Goal: Task Accomplishment & Management: Manage account settings

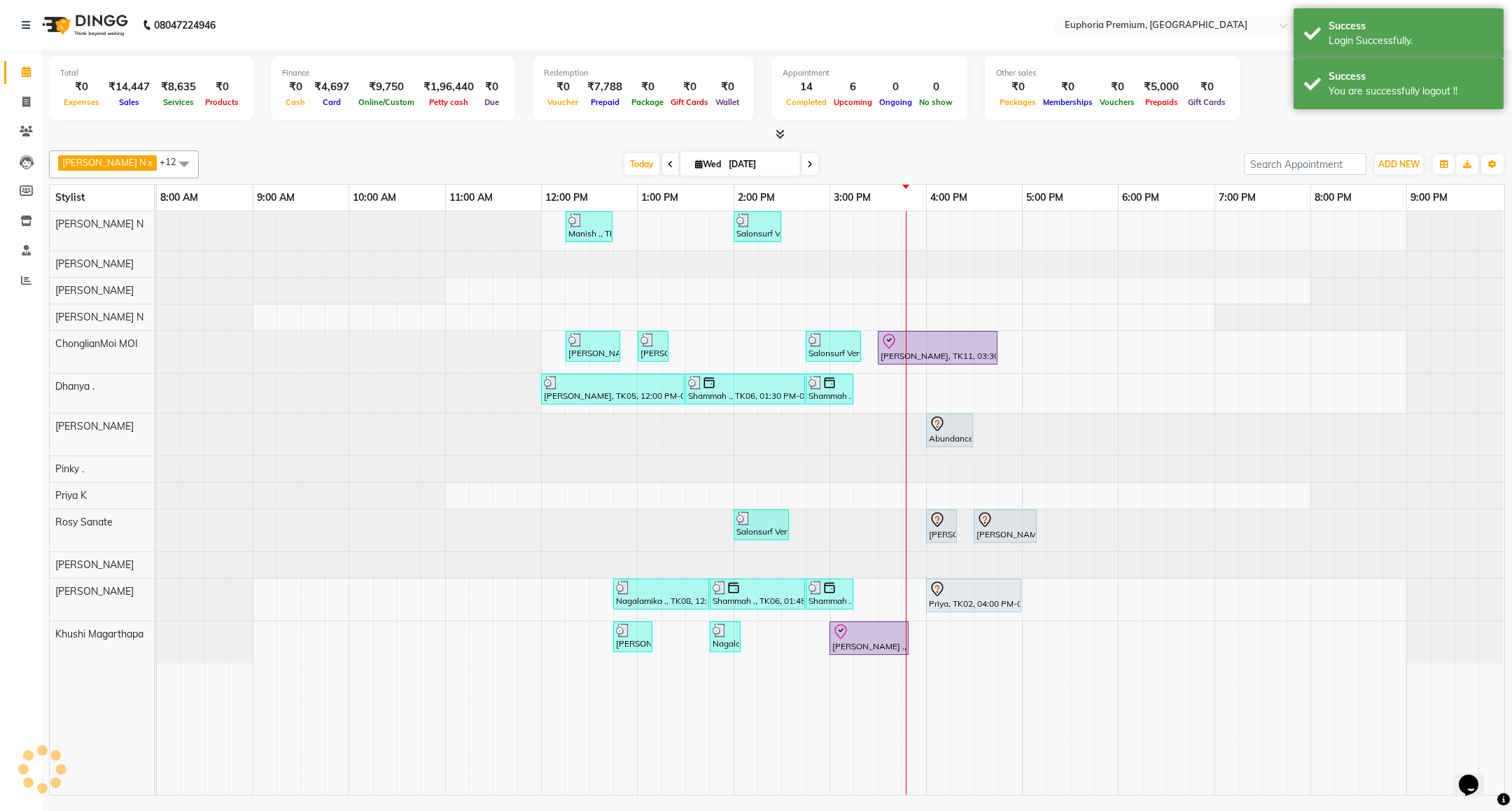
select select "en"
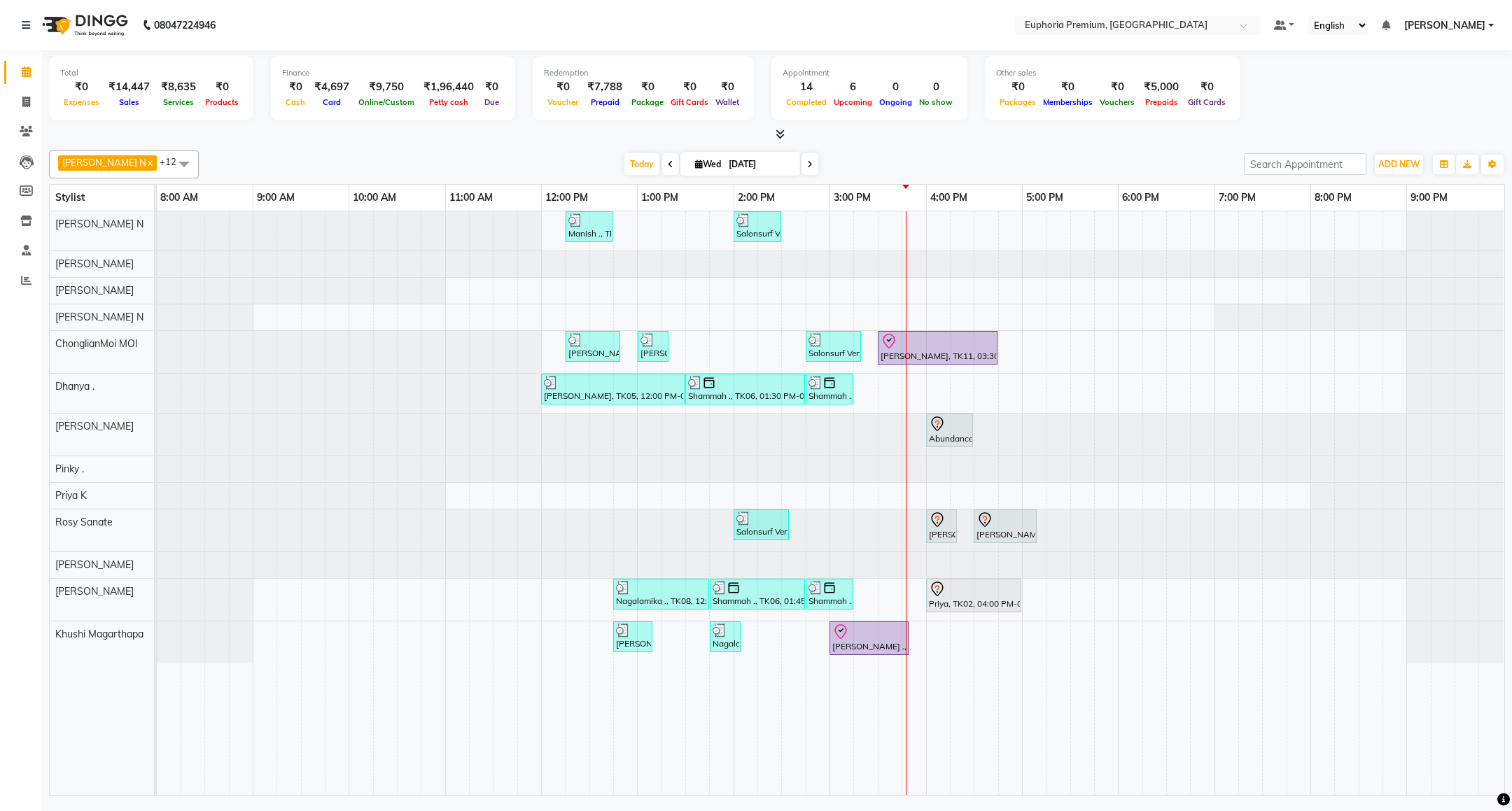
click at [1452, 25] on span "[PERSON_NAME]" at bounding box center [1445, 25] width 81 height 15
click at [1429, 95] on link "Sign out" at bounding box center [1422, 96] width 128 height 21
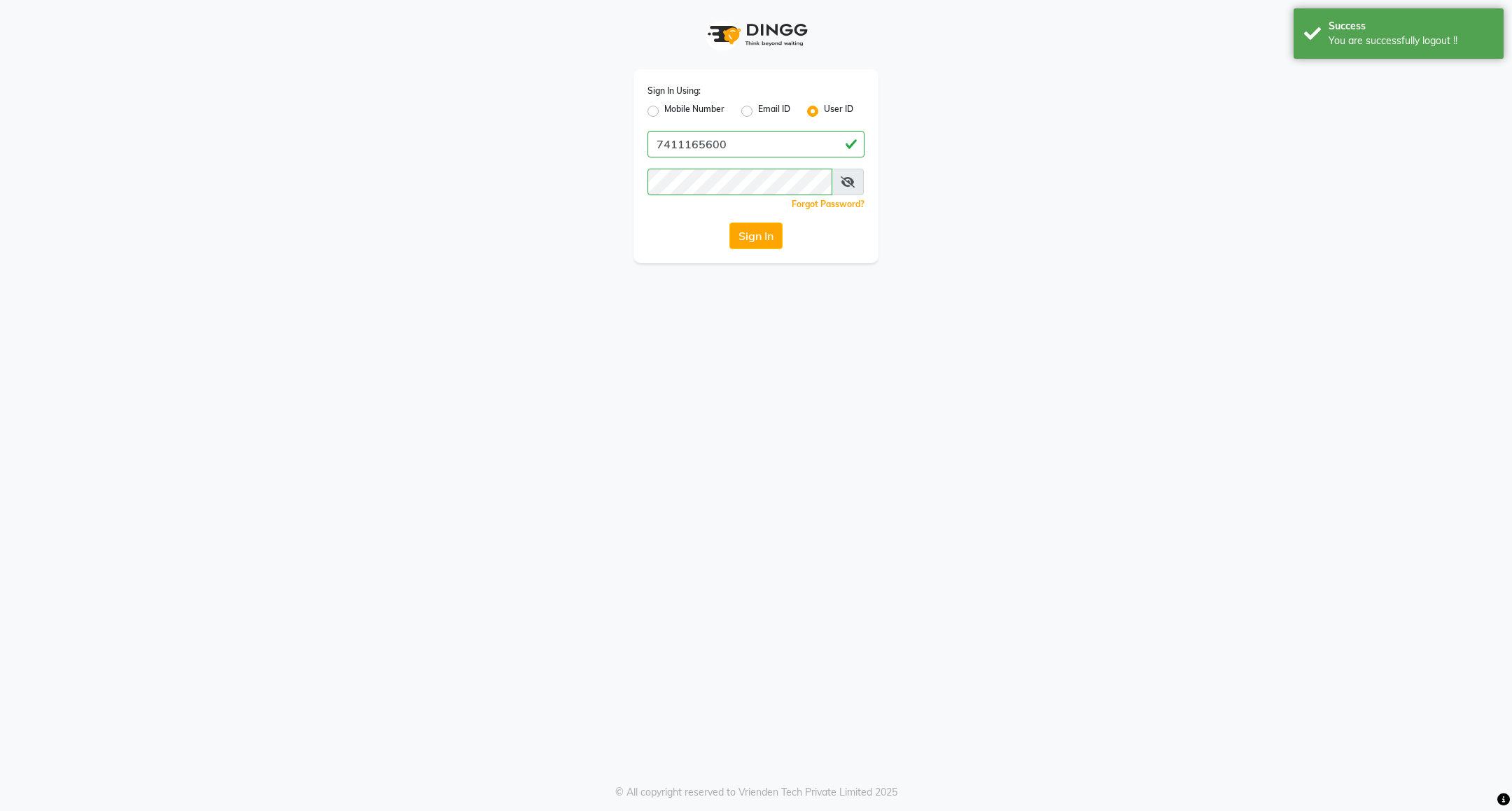
click at [666, 110] on label "Mobile Number" at bounding box center [694, 111] width 60 height 17
click at [666, 110] on input "Mobile Number" at bounding box center [669, 108] width 9 height 9
radio input "true"
radio input "false"
drag, startPoint x: 716, startPoint y: 147, endPoint x: 720, endPoint y: 153, distance: 7.2
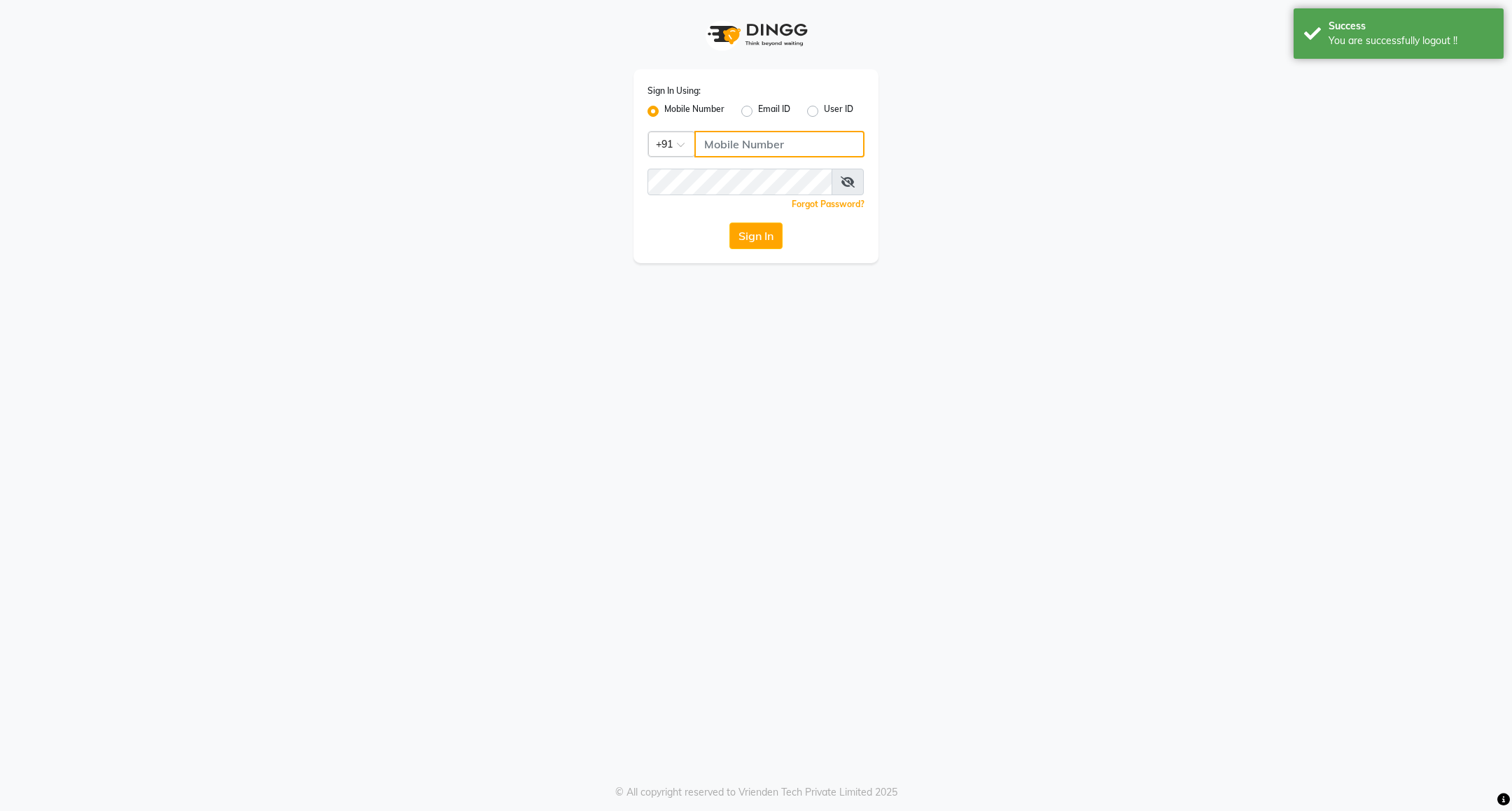
click at [716, 147] on input "Username" at bounding box center [779, 144] width 170 height 27
type input "8884568139"
click at [746, 241] on button "Sign In" at bounding box center [756, 235] width 53 height 27
